Goal: Book appointment/travel/reservation

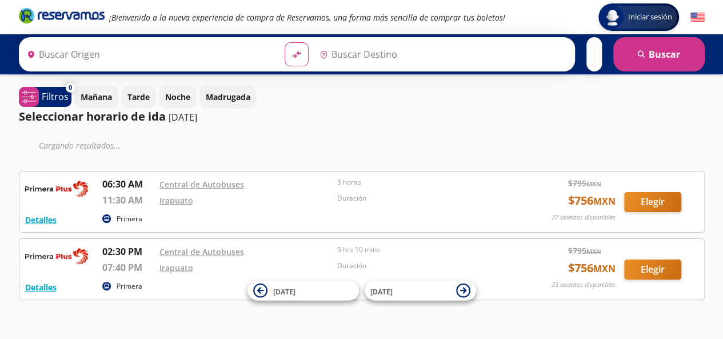
type input "Toluca, [GEOGRAPHIC_DATA]"
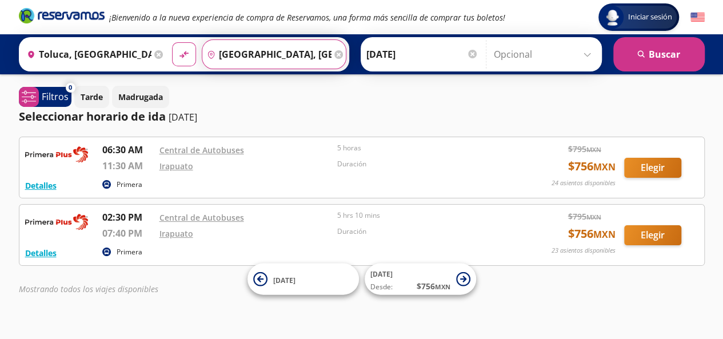
click at [234, 59] on input "[GEOGRAPHIC_DATA], [GEOGRAPHIC_DATA]" at bounding box center [266, 54] width 129 height 29
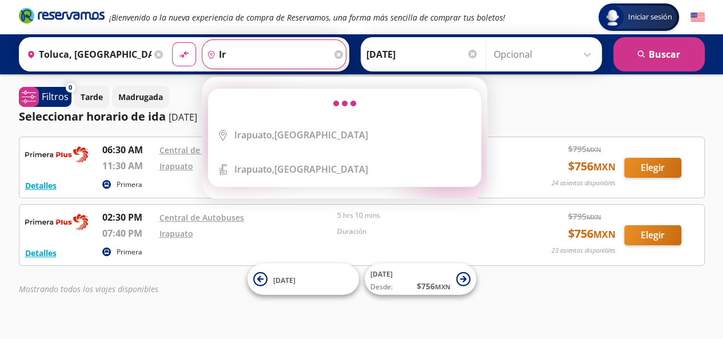
type input "i"
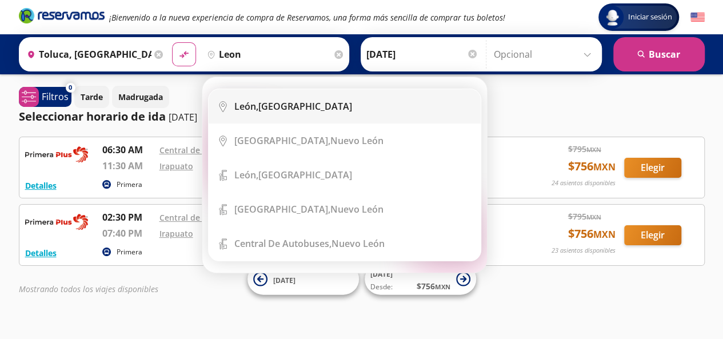
click at [263, 104] on div "[GEOGRAPHIC_DATA], [GEOGRAPHIC_DATA]" at bounding box center [293, 106] width 118 height 13
type input "[GEOGRAPHIC_DATA], [GEOGRAPHIC_DATA]"
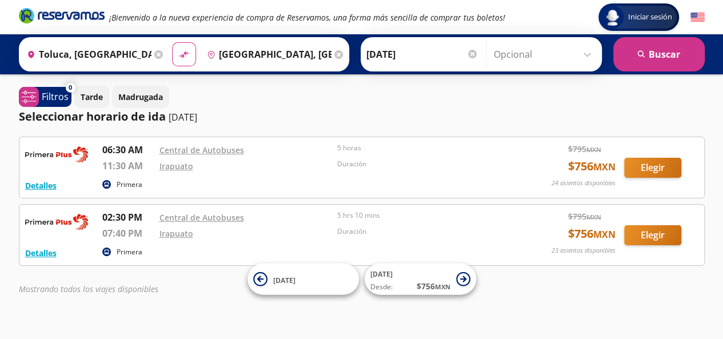
click at [334, 52] on icon at bounding box center [338, 54] width 9 height 9
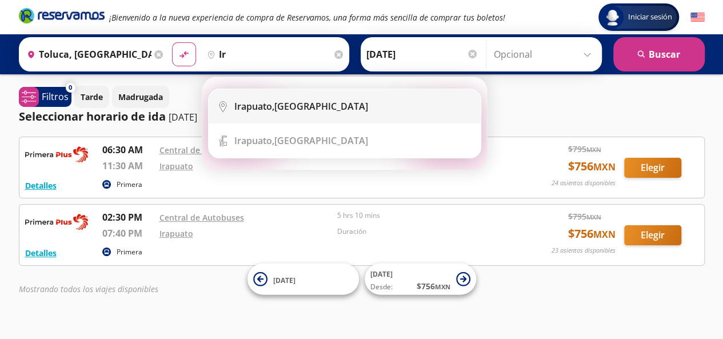
click at [288, 102] on div "[GEOGRAPHIC_DATA], [GEOGRAPHIC_DATA]" at bounding box center [301, 106] width 134 height 13
type input "[GEOGRAPHIC_DATA], [GEOGRAPHIC_DATA]"
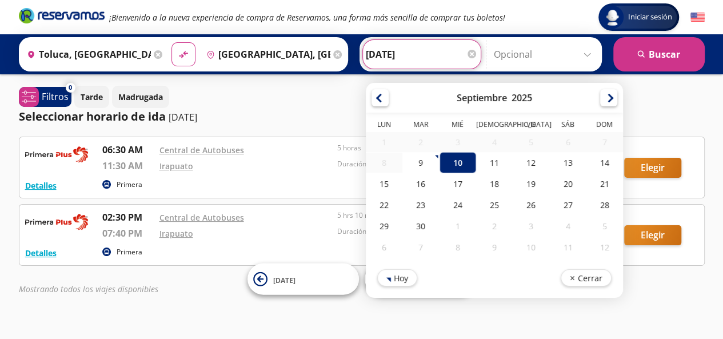
click at [408, 54] on input "[DATE]" at bounding box center [422, 54] width 112 height 29
click at [480, 163] on div "11" at bounding box center [494, 162] width 37 height 21
type input "[DATE]"
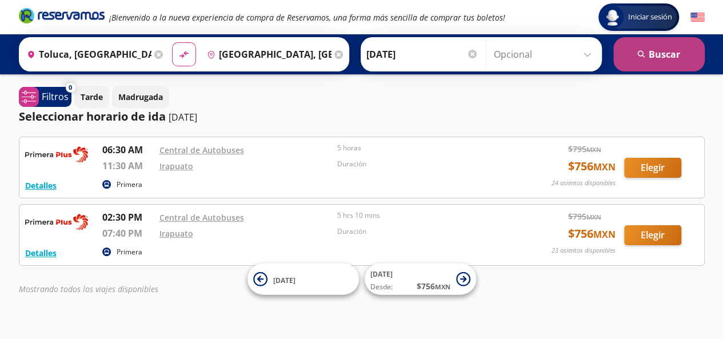
click at [633, 39] on button "search [GEOGRAPHIC_DATA]" at bounding box center [658, 54] width 91 height 34
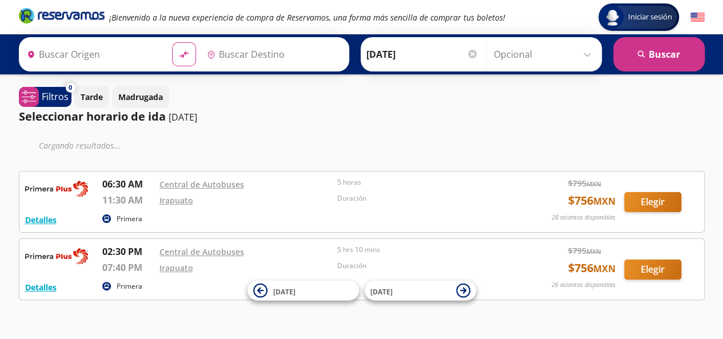
type input "[GEOGRAPHIC_DATA], [GEOGRAPHIC_DATA]"
type input "Toluca, [GEOGRAPHIC_DATA]"
